Goal: Information Seeking & Learning: Learn about a topic

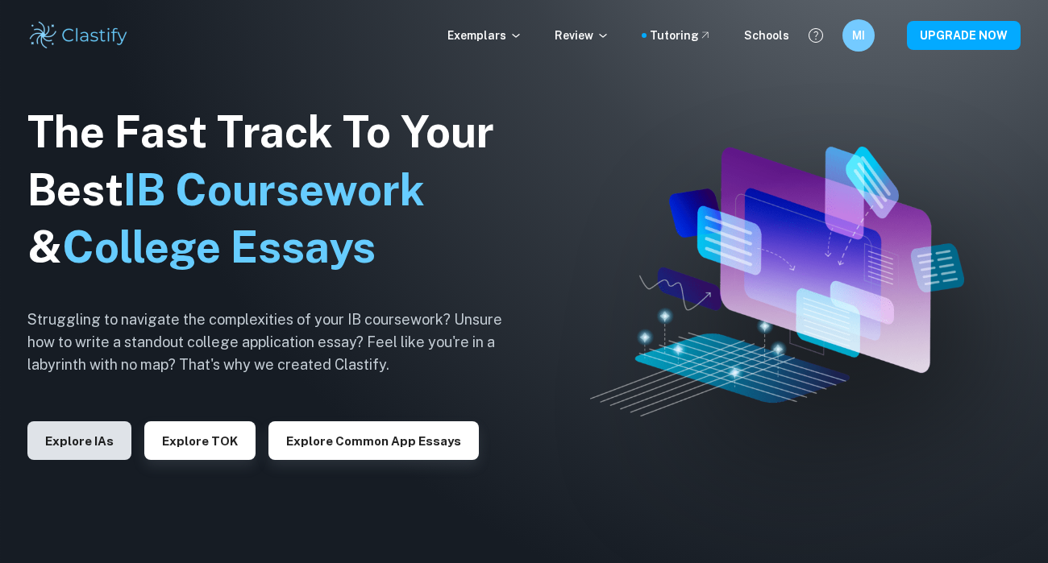
click at [91, 442] on button "Explore IAs" at bounding box center [79, 441] width 104 height 39
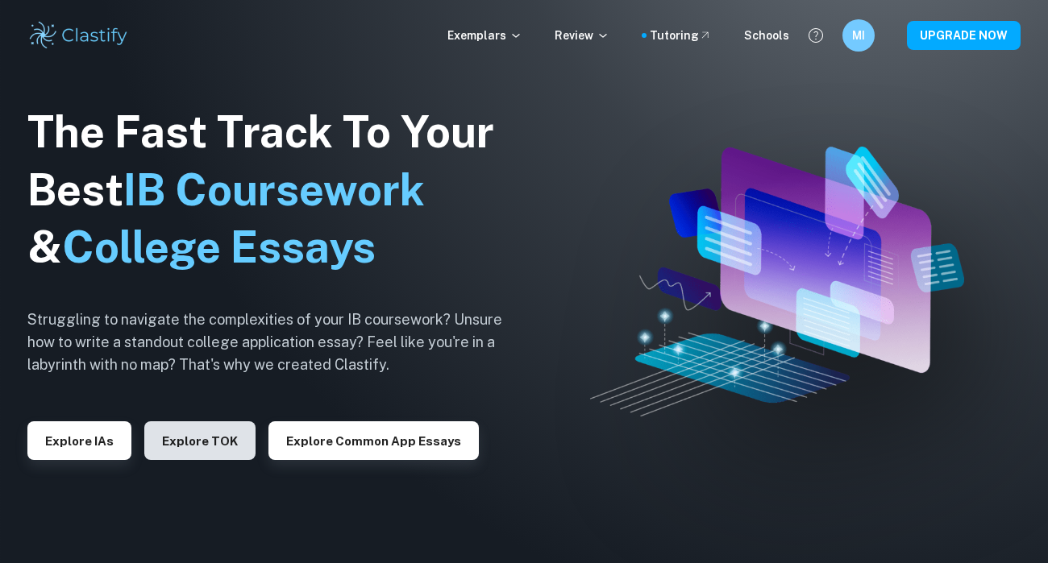
click at [161, 457] on button "Explore TOK" at bounding box center [199, 441] width 111 height 39
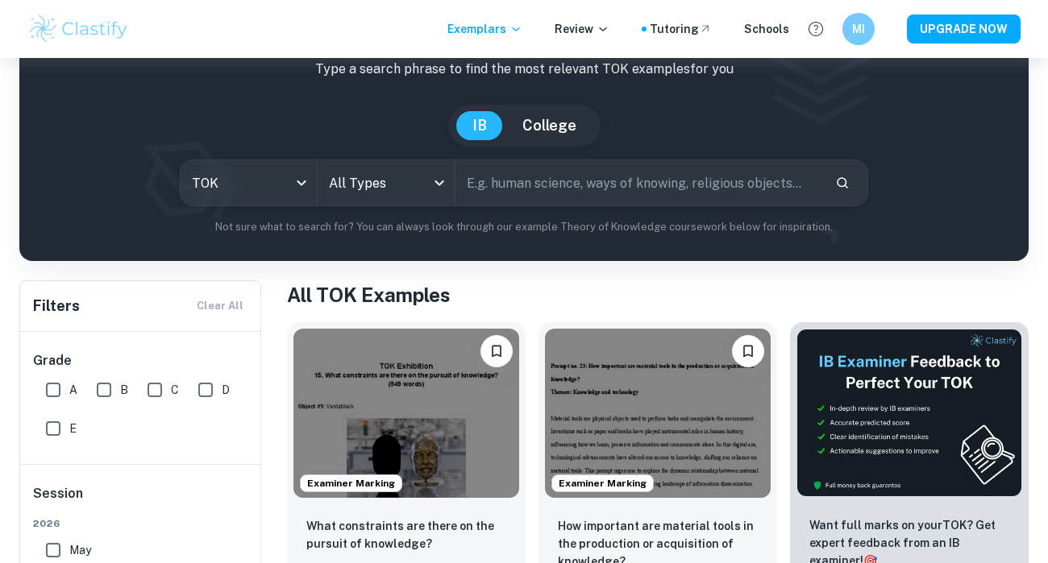
scroll to position [277, 0]
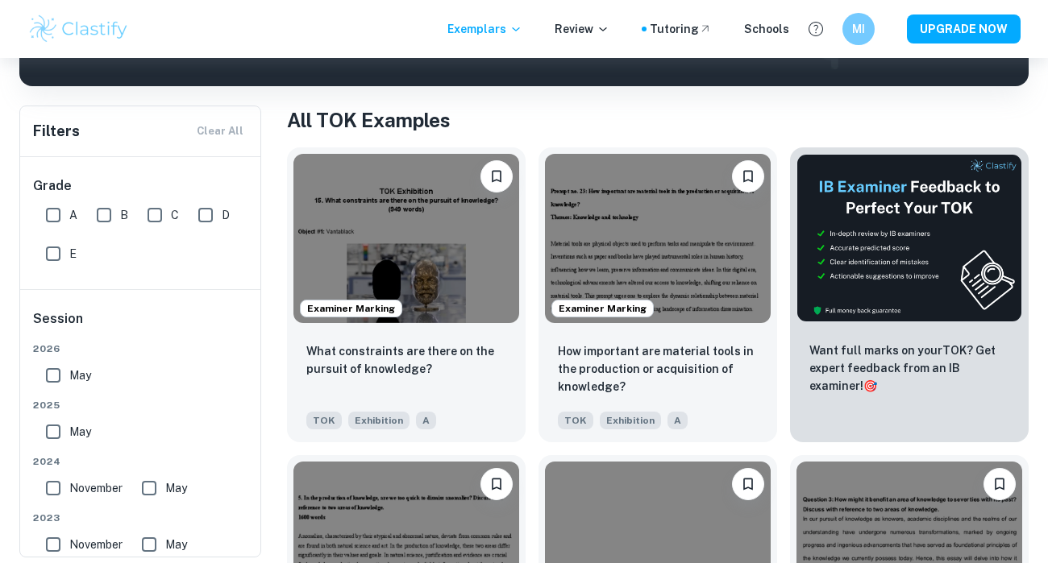
click at [361, 333] on div "What constraints are there on the pursuit of knowledge? TOK Exhibition A" at bounding box center [406, 386] width 239 height 113
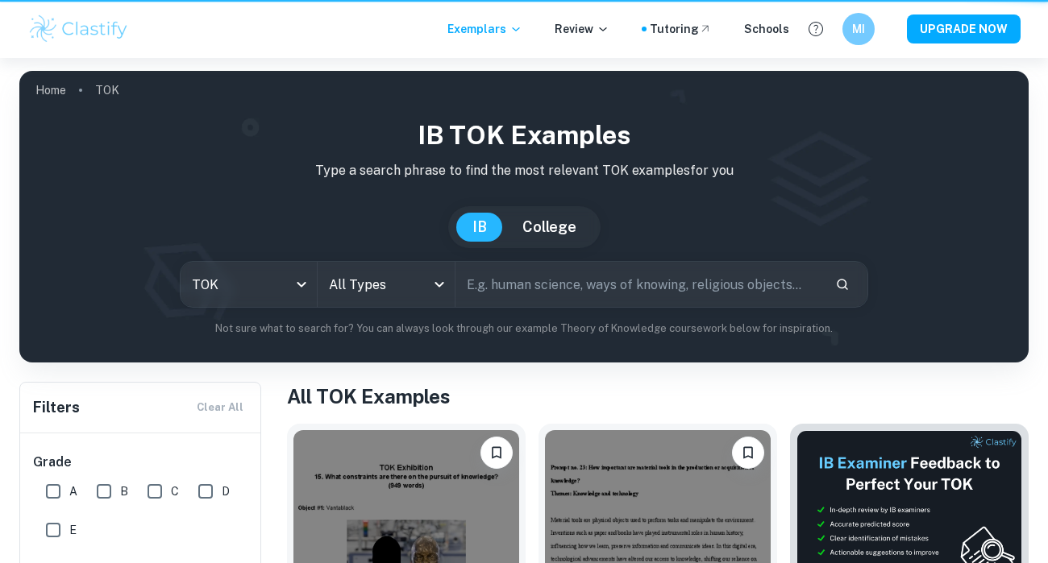
scroll to position [277, 0]
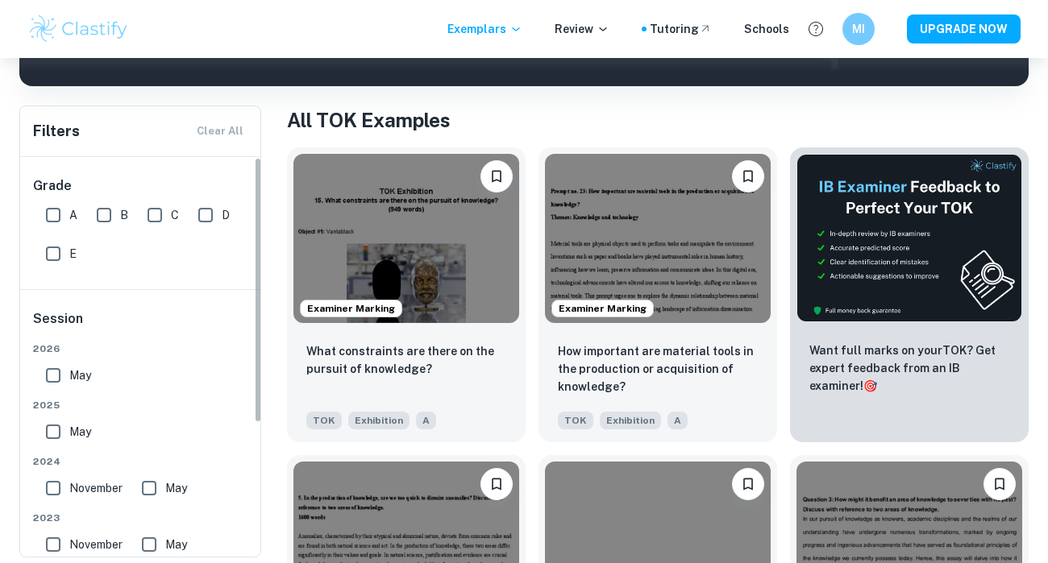
click at [64, 212] on input "A" at bounding box center [53, 215] width 32 height 32
checkbox input "true"
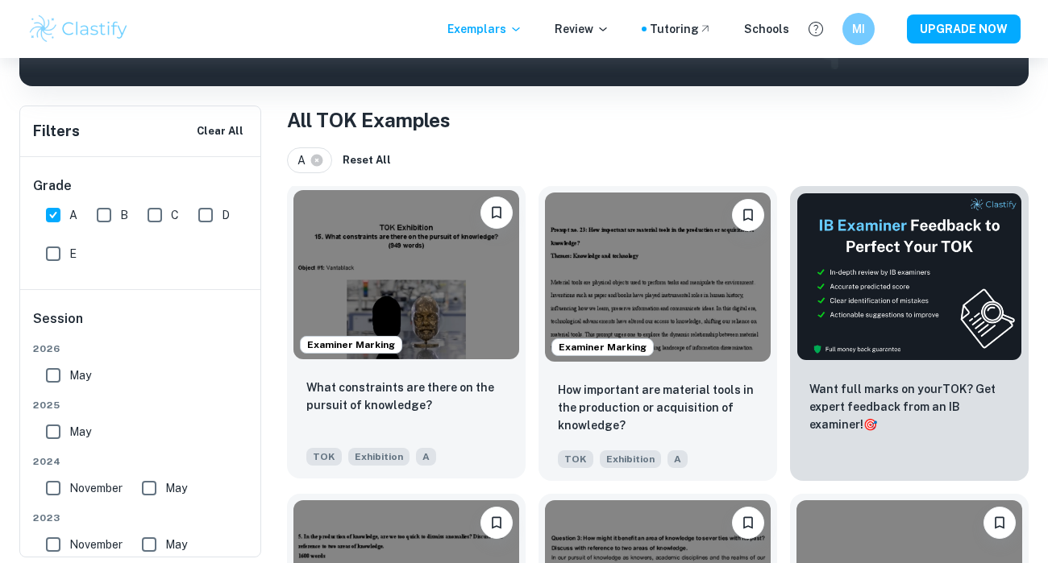
click at [423, 254] on img at bounding box center [406, 274] width 226 height 169
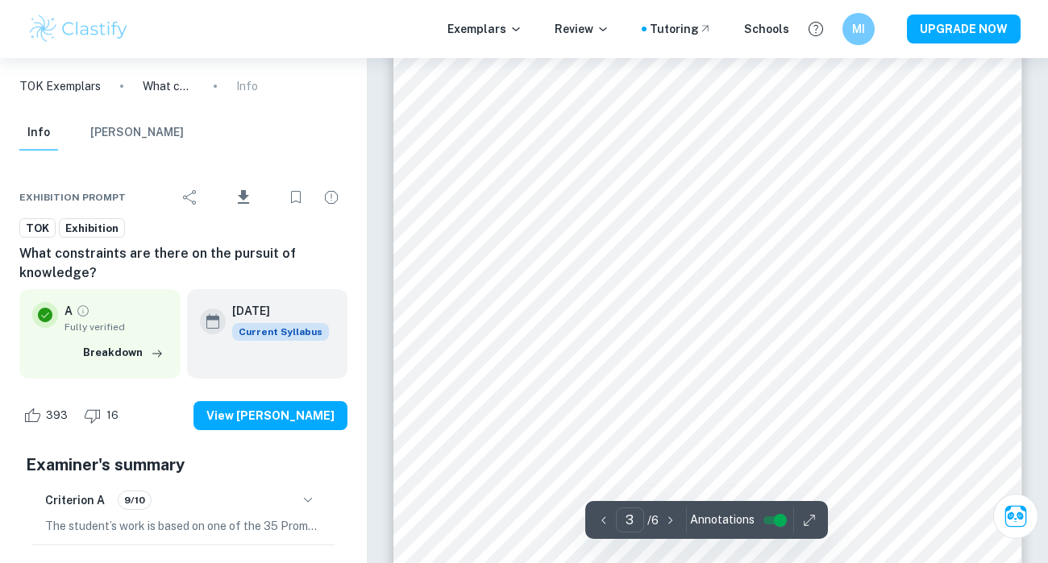
scroll to position [1982, 0]
click at [239, 188] on icon "Download" at bounding box center [243, 197] width 19 height 19
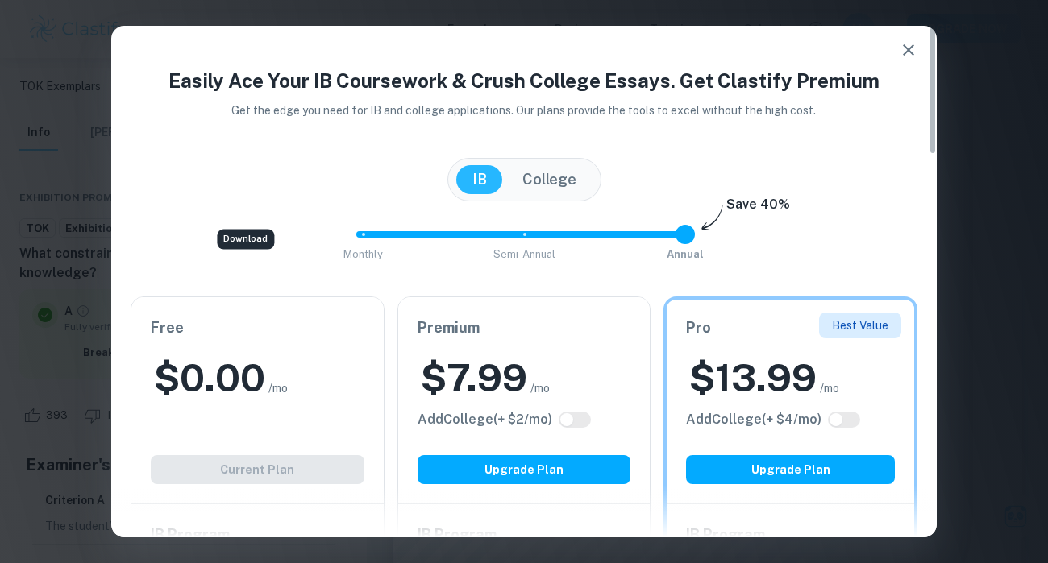
click at [902, 47] on icon "button" at bounding box center [908, 49] width 19 height 19
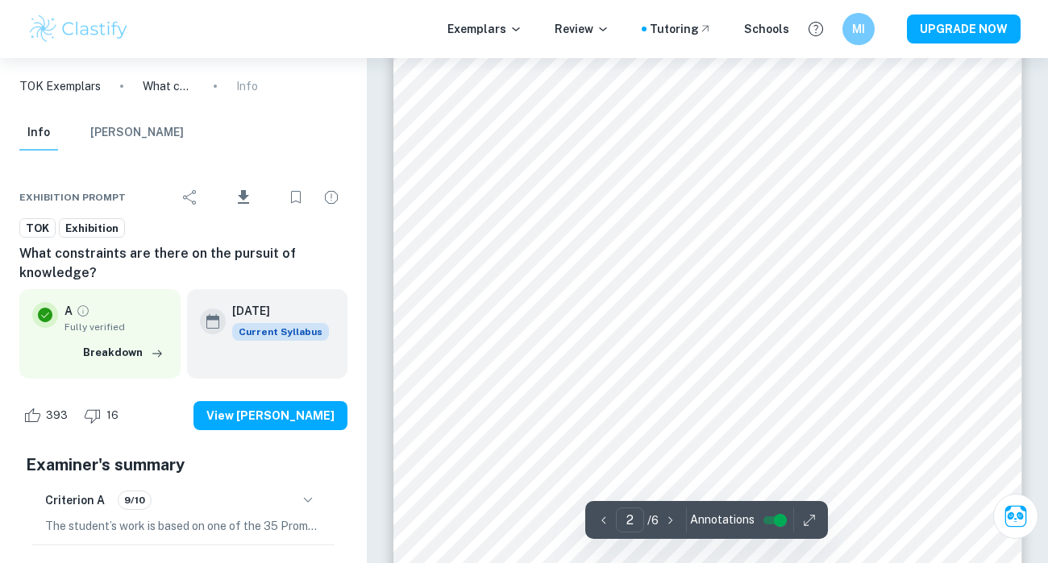
type input "1"
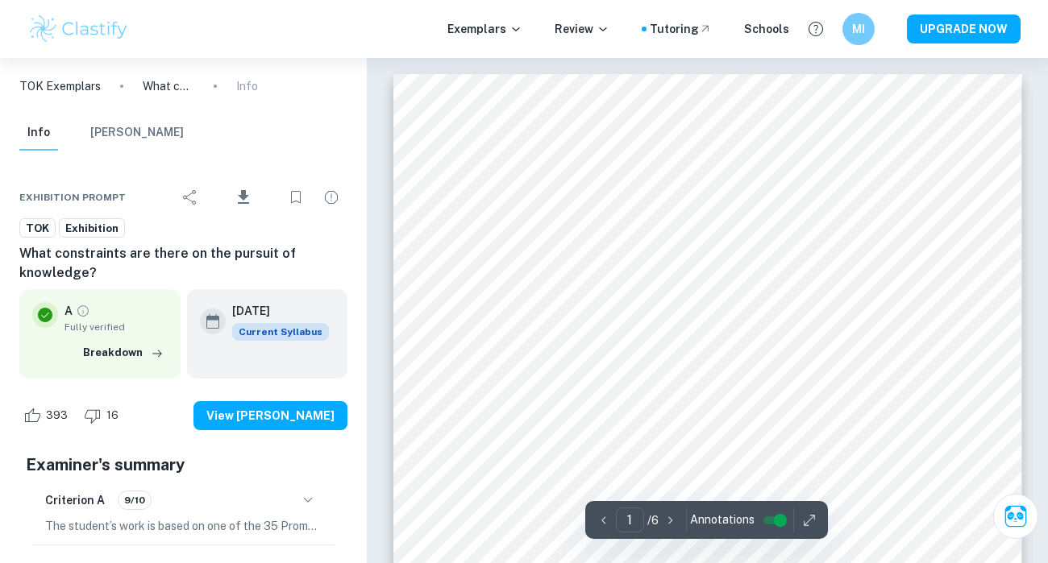
click at [809, 518] on icon "button" at bounding box center [809, 520] width 10 height 10
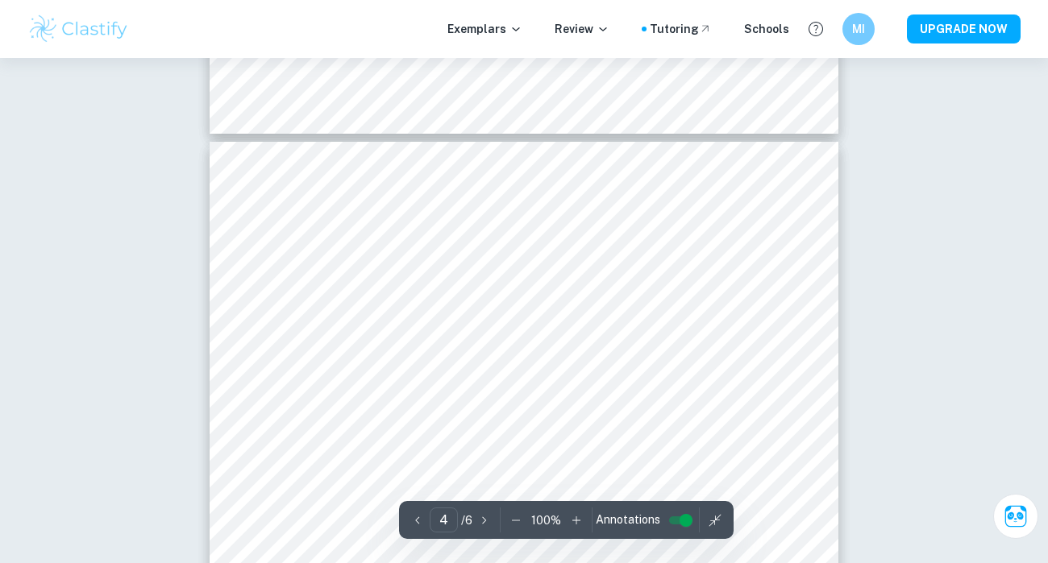
scroll to position [2603, 0]
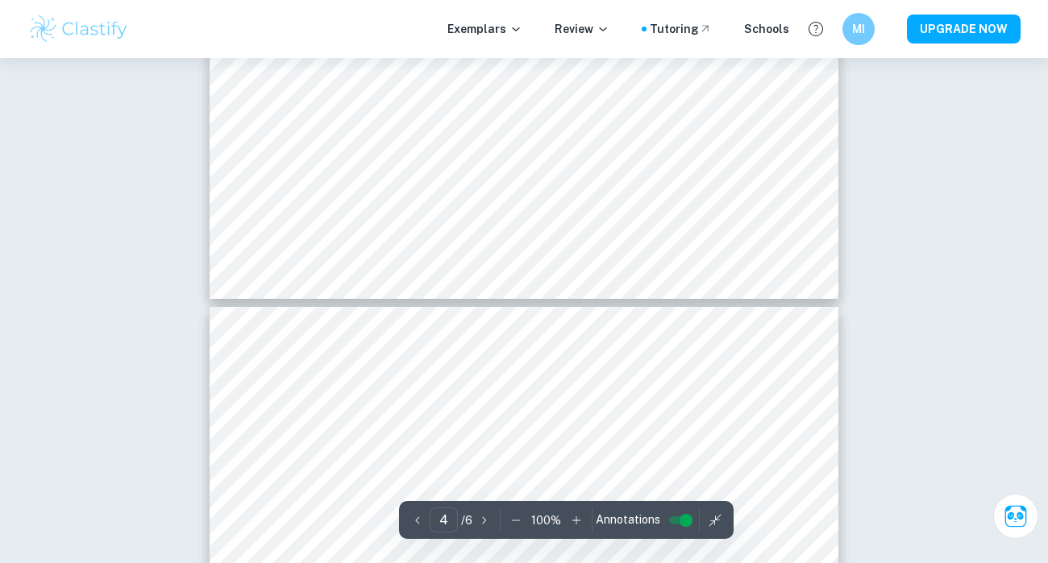
type input "5"
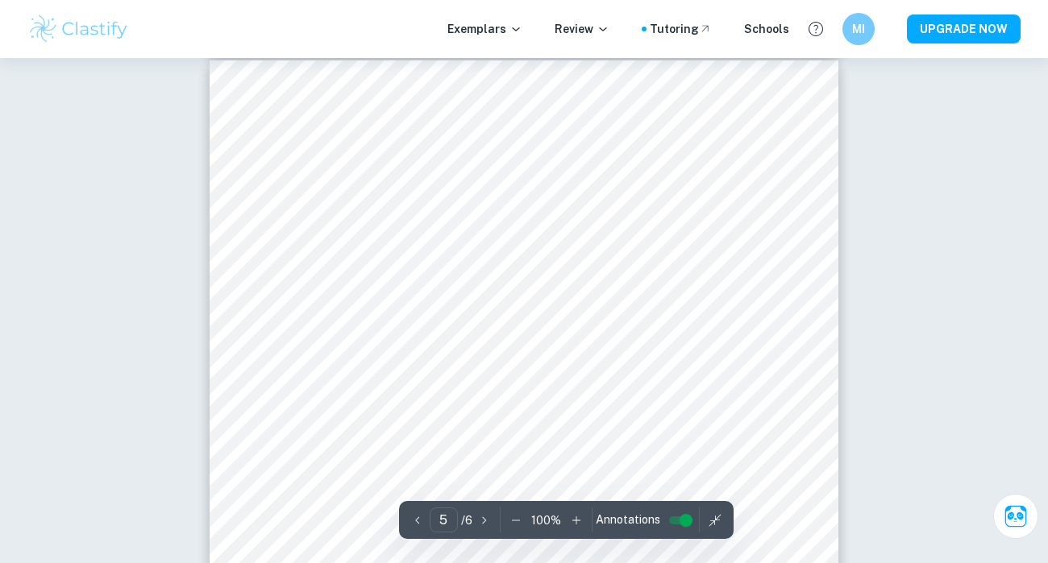
scroll to position [3501, 0]
